Goal: Task Accomplishment & Management: Use online tool/utility

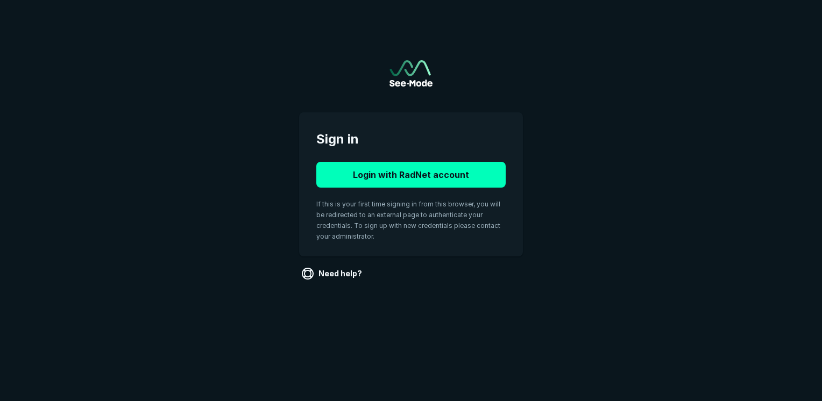
click at [421, 185] on button "Login with RadNet account" at bounding box center [410, 175] width 189 height 26
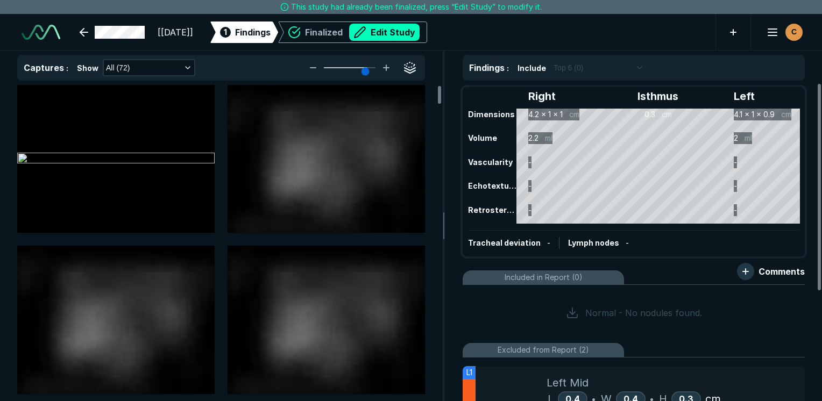
scroll to position [108, 0]
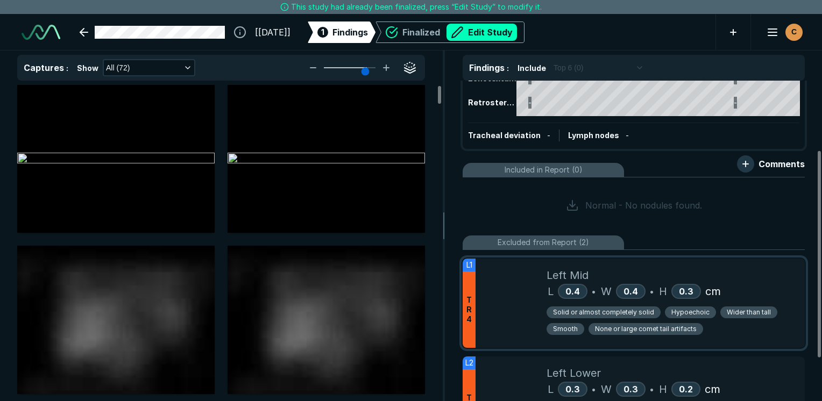
click at [761, 273] on div "Left Mid" at bounding box center [670, 275] width 249 height 16
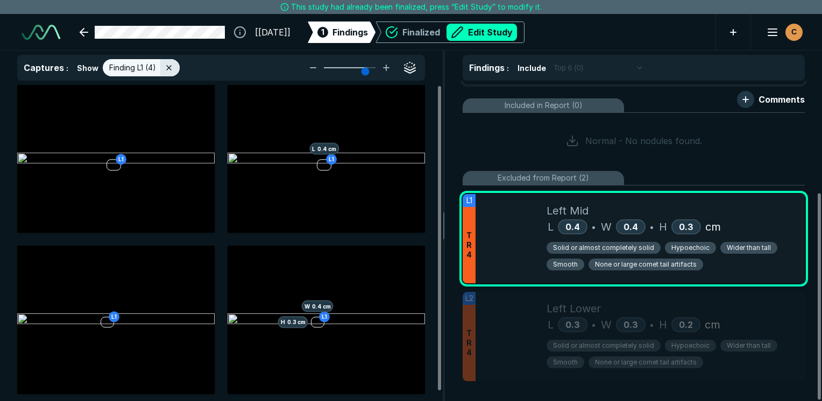
scroll to position [173, 0]
click at [759, 218] on div "L 0.4 • W 0.4 • H 0.3 cm" at bounding box center [670, 226] width 249 height 16
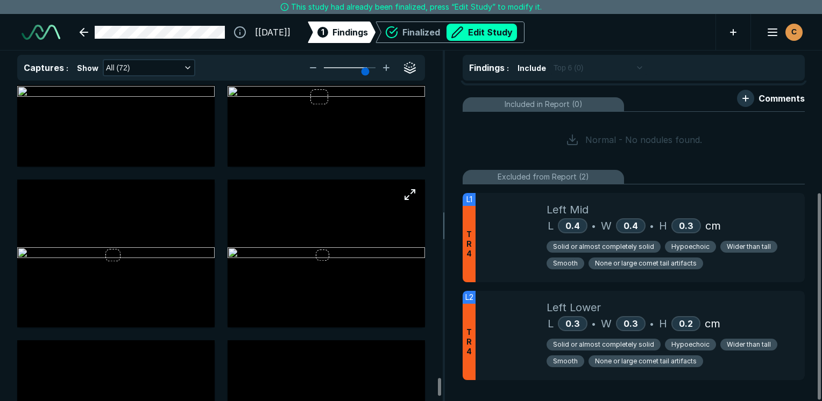
scroll to position [5480, 0]
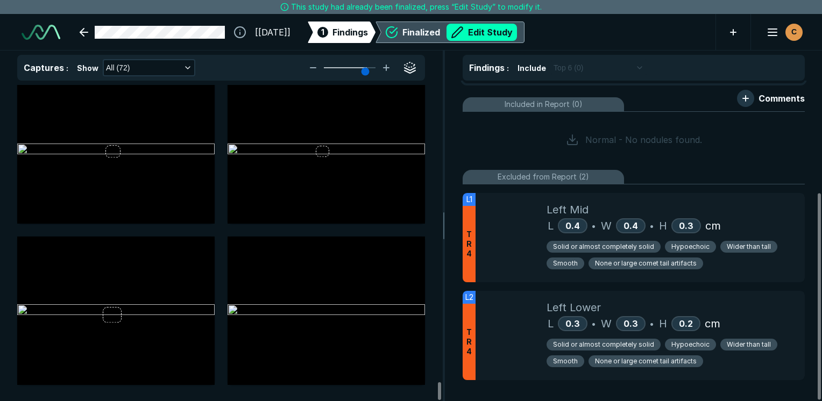
click at [430, 31] on div "Finalized Edit Study" at bounding box center [459, 32] width 115 height 17
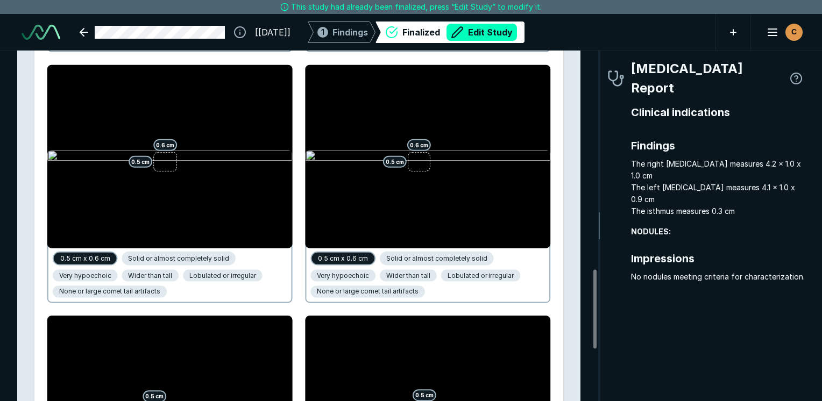
scroll to position [968, 0]
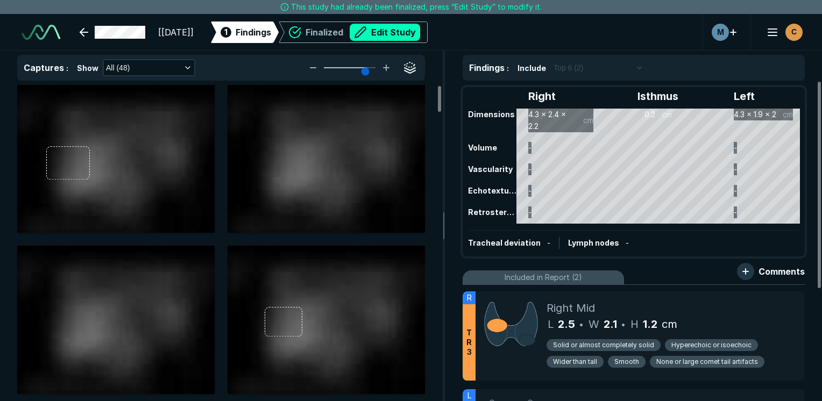
scroll to position [2937, 5078]
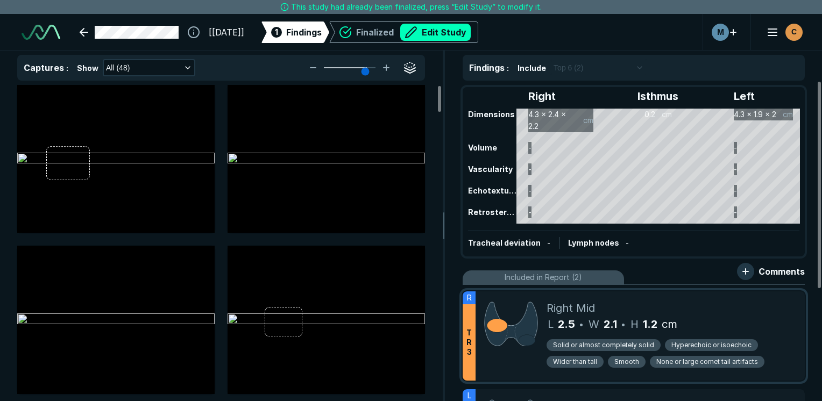
click at [710, 316] on div "L 2.5 • W 2.1 • H 1.2 cm" at bounding box center [670, 324] width 249 height 16
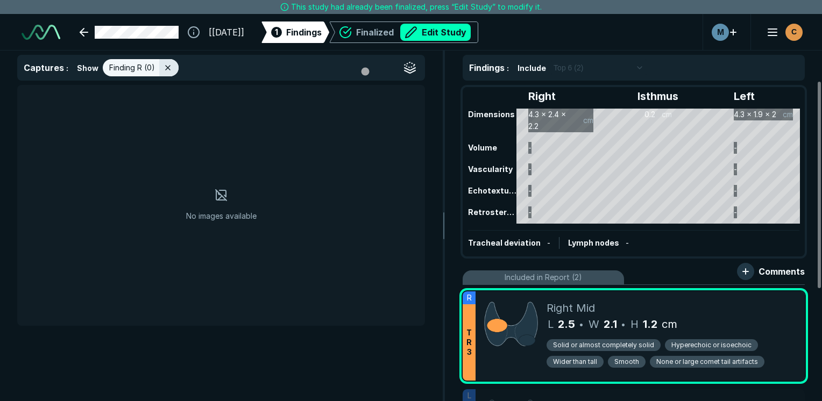
scroll to position [2688, 3198]
click at [731, 319] on div "L 2.5 • W 2.1 • H 1.2 cm" at bounding box center [670, 324] width 249 height 16
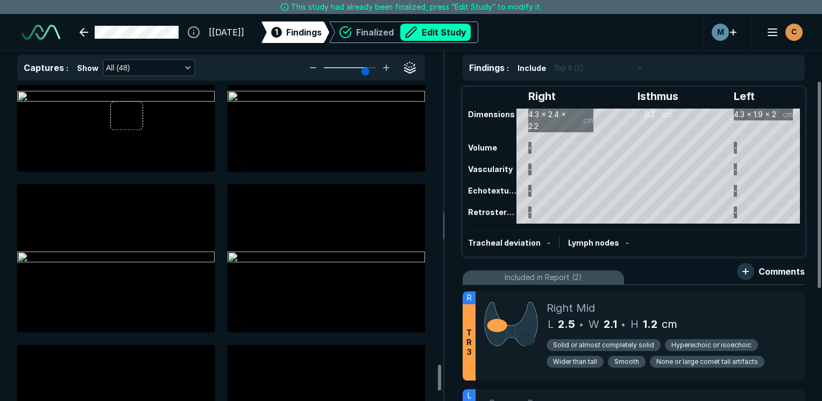
scroll to position [3549, 0]
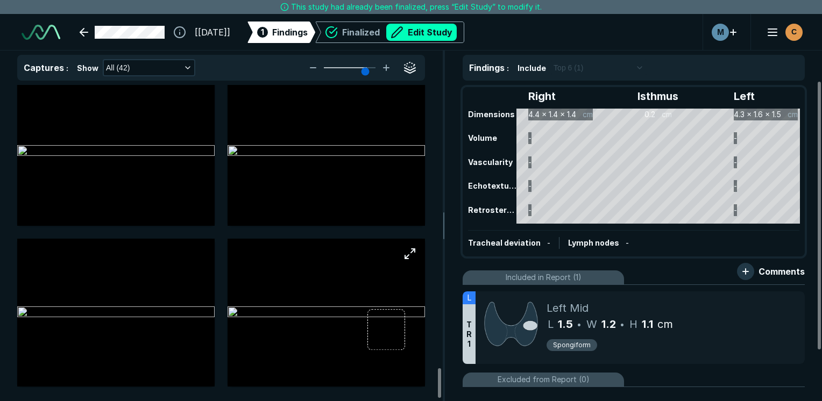
scroll to position [3067, 0]
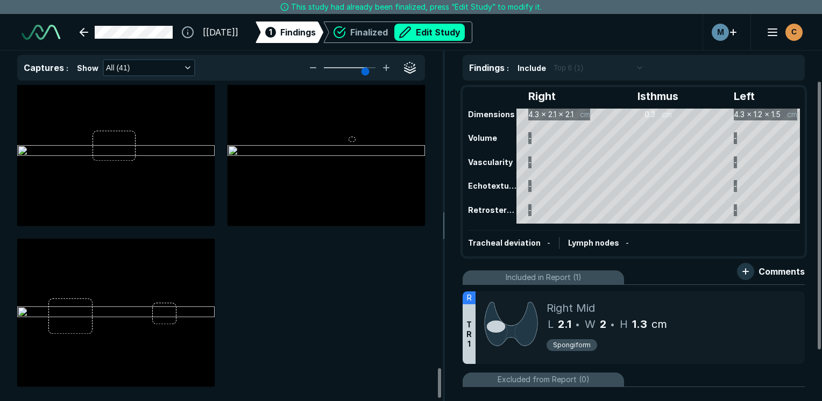
scroll to position [3067, 0]
